Goal: Find specific page/section: Find specific page/section

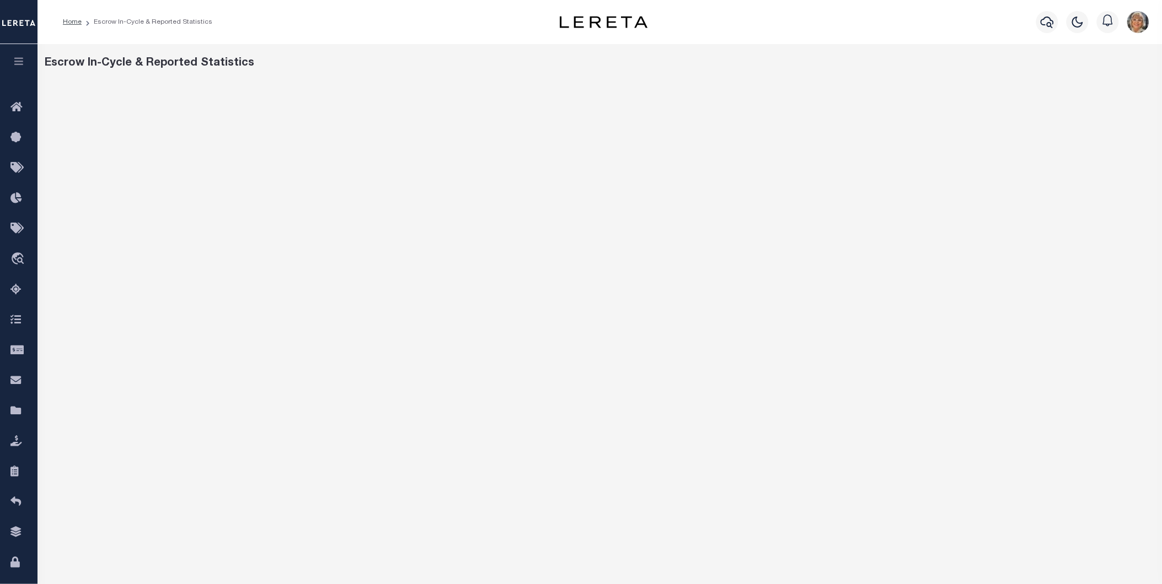
click at [113, 20] on li "Escrow In-Cycle & Reported Statistics" at bounding box center [147, 22] width 131 height 10
click at [67, 21] on link "Home" at bounding box center [72, 22] width 19 height 7
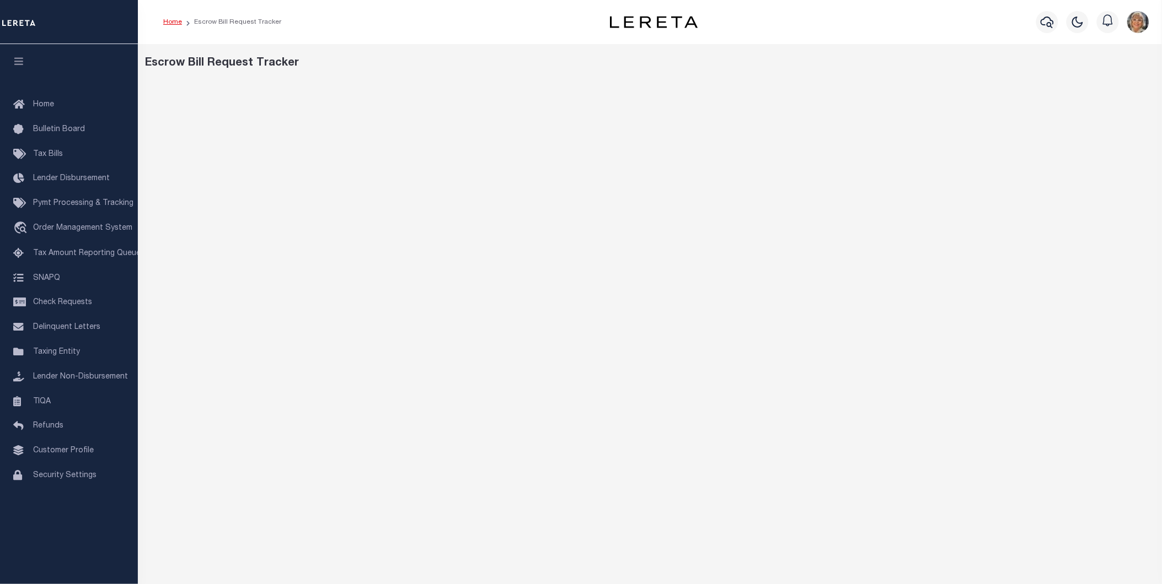
click at [169, 20] on link "Home" at bounding box center [172, 22] width 19 height 7
click at [167, 21] on link "Home" at bounding box center [172, 22] width 19 height 7
click at [172, 20] on link "Home" at bounding box center [172, 22] width 19 height 7
click at [41, 101] on span "Home" at bounding box center [43, 105] width 21 height 8
